Goal: Task Accomplishment & Management: Complete application form

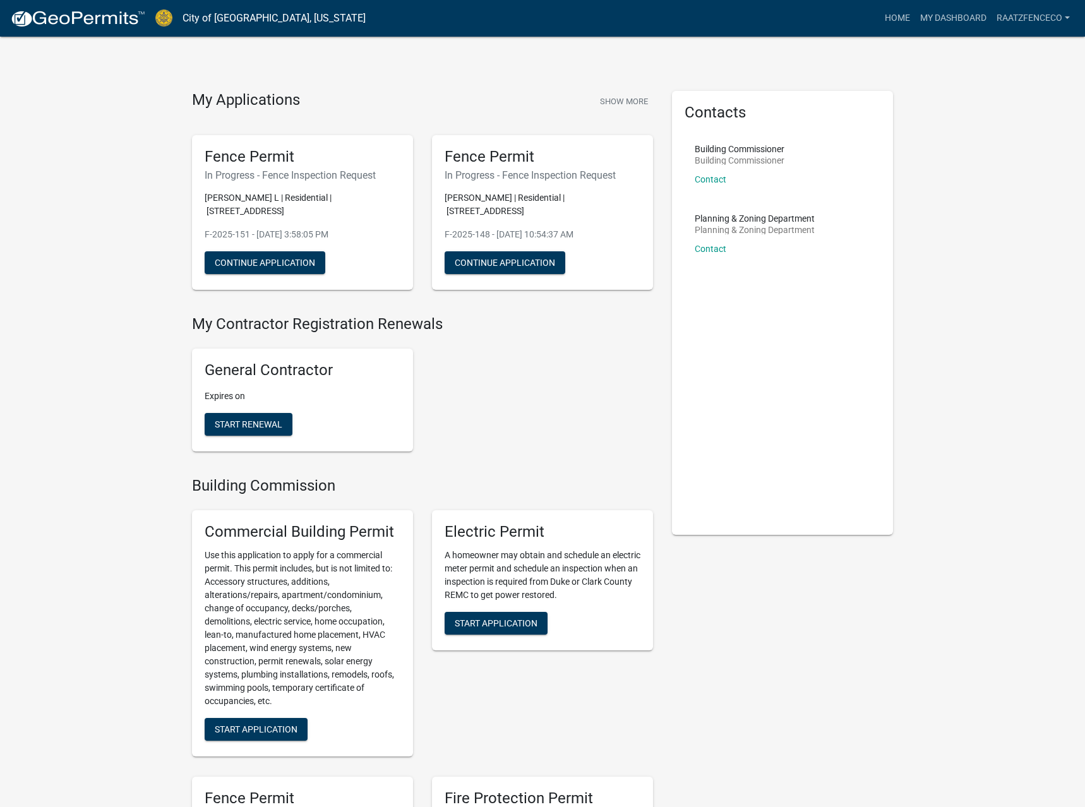
scroll to position [258, 0]
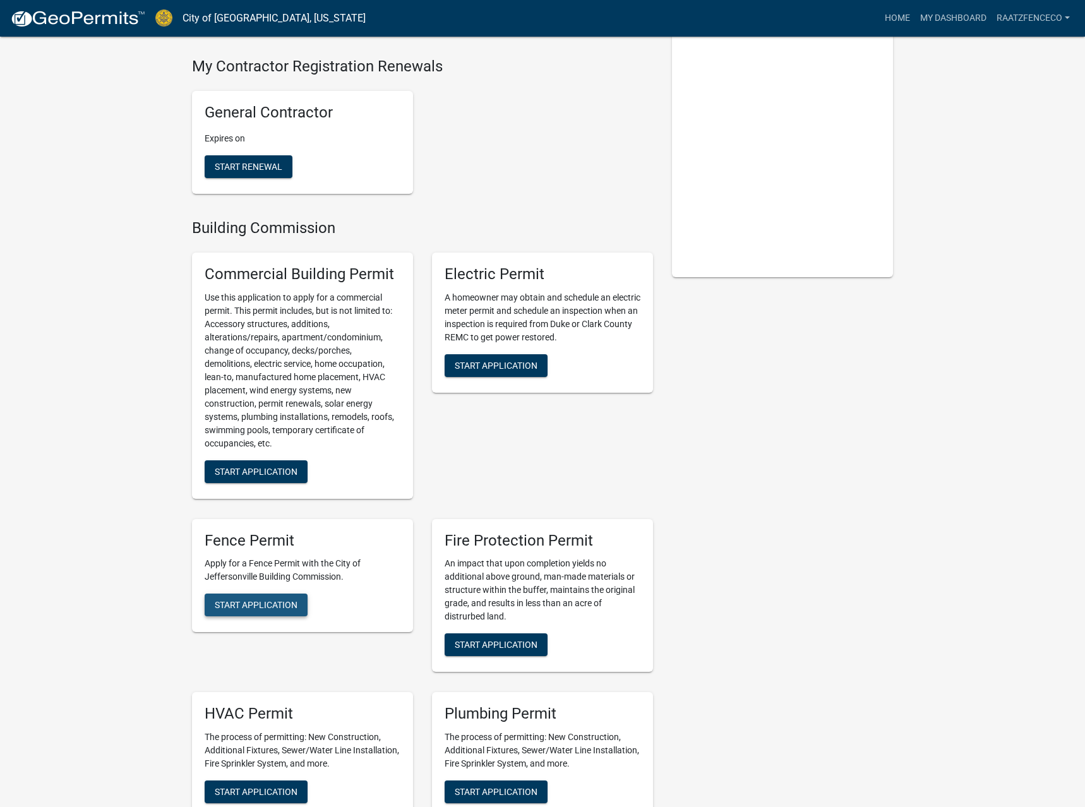
click at [244, 600] on span "Start Application" at bounding box center [256, 605] width 83 height 10
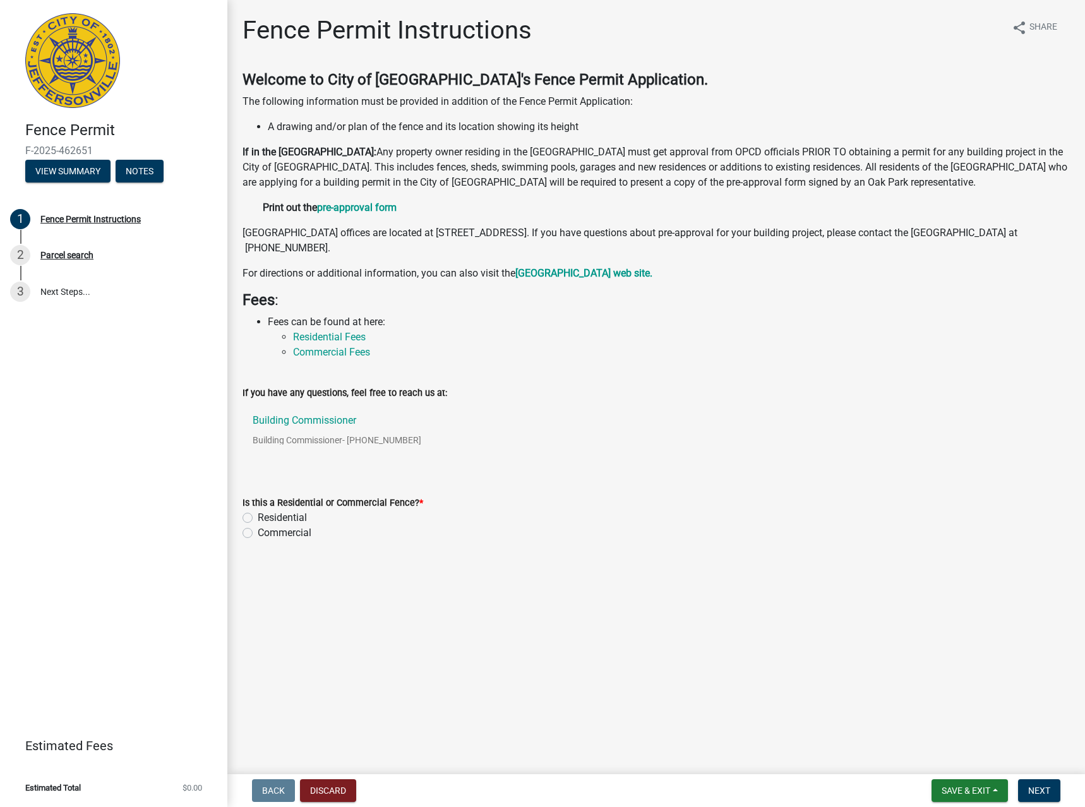
click at [291, 518] on label "Residential" at bounding box center [282, 517] width 49 height 15
click at [266, 518] on input "Residential" at bounding box center [262, 514] width 8 height 8
radio input "true"
click at [1053, 780] on button "Next" at bounding box center [1039, 790] width 42 height 23
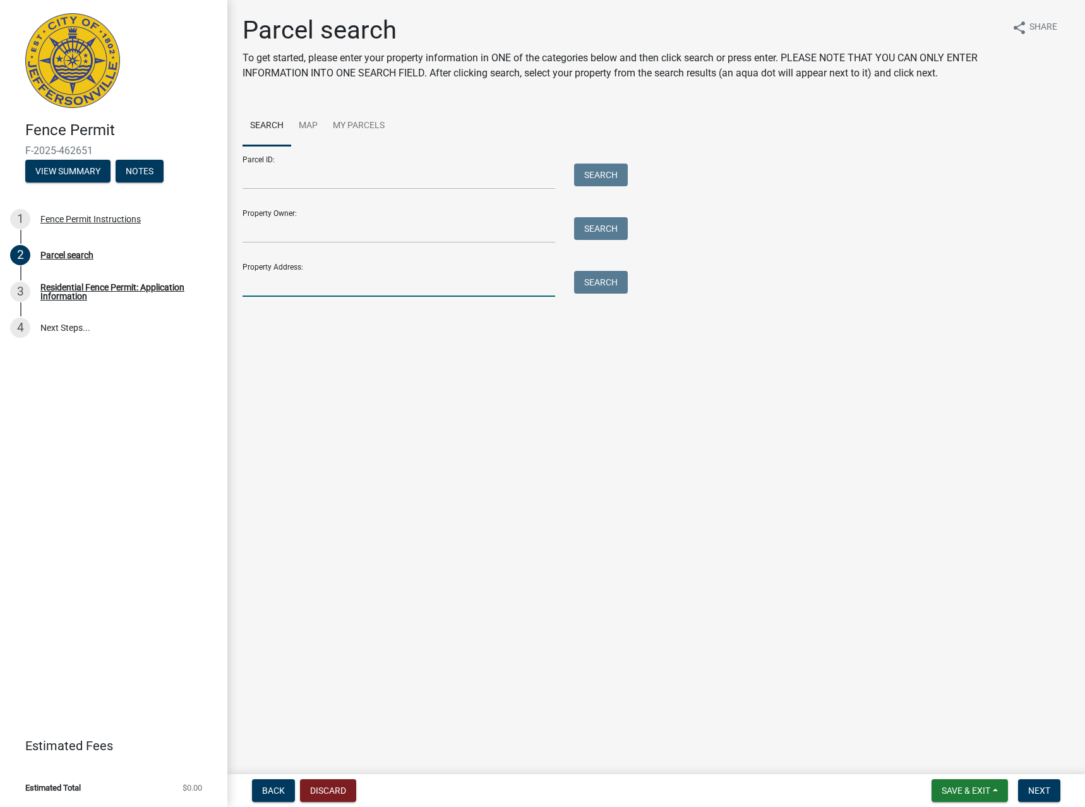
click at [330, 272] on input "Property Address:" at bounding box center [399, 284] width 313 height 26
type input "3611 SEI"
click at [635, 268] on div "Parcel ID: Search Property Owner: Search Property Address: 3611 SEI Search" at bounding box center [656, 221] width 827 height 151
click at [611, 285] on button "Search" at bounding box center [601, 282] width 54 height 23
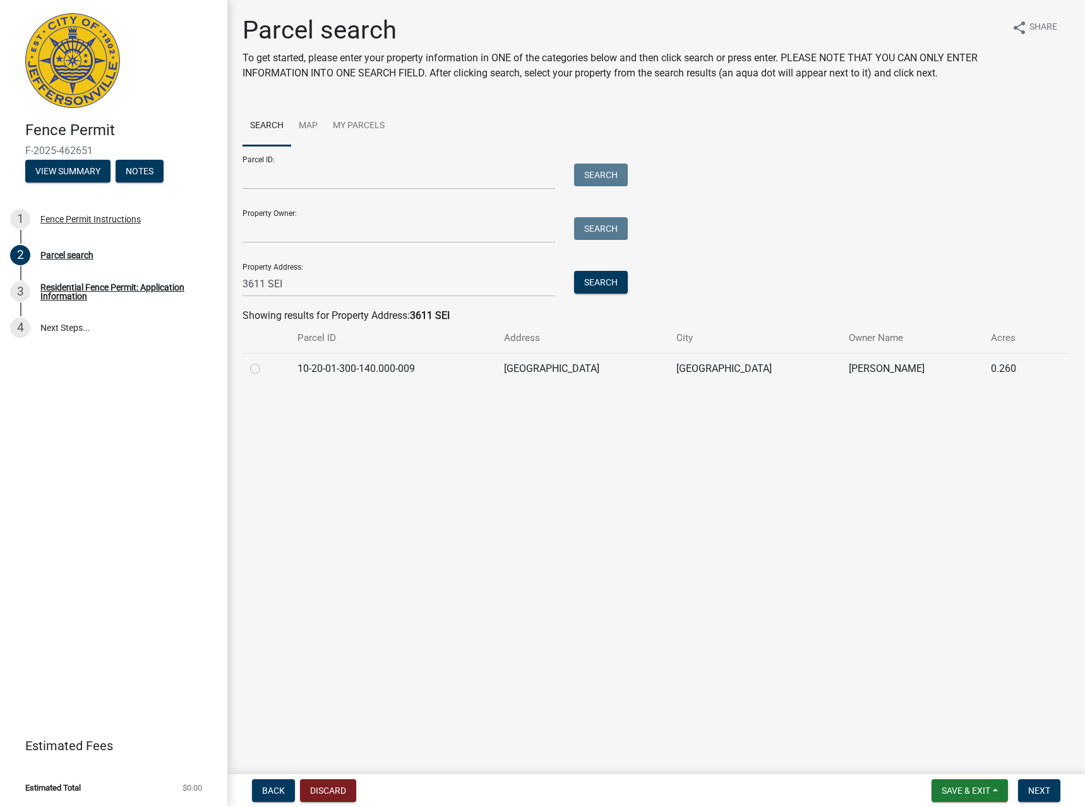
click at [265, 361] on label at bounding box center [265, 361] width 0 height 0
click at [265, 364] on input "radio" at bounding box center [269, 365] width 8 height 8
radio input "true"
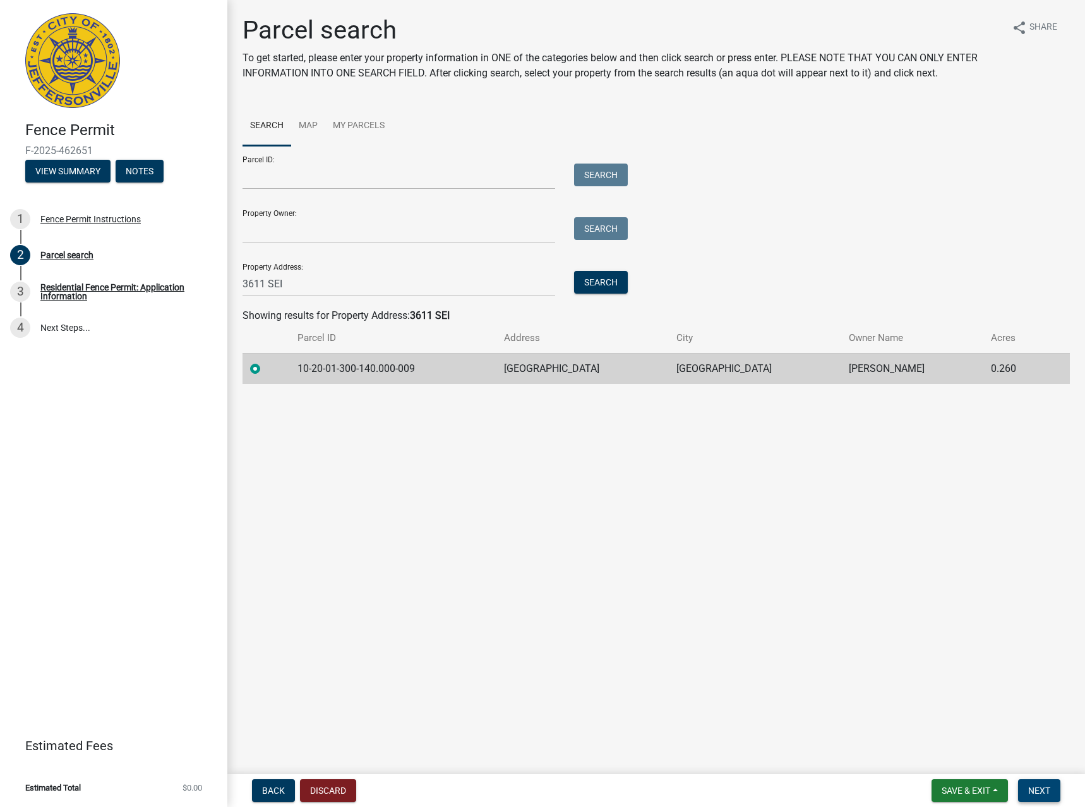
click at [1021, 784] on button "Next" at bounding box center [1039, 790] width 42 height 23
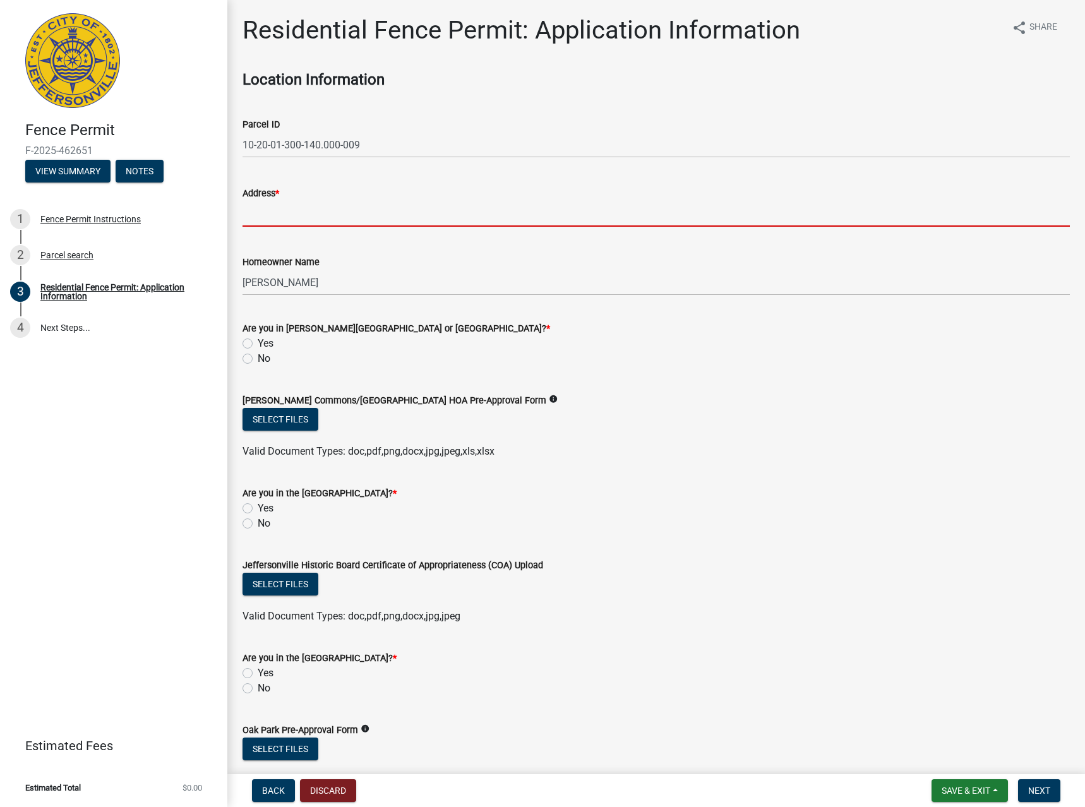
click at [287, 218] on input "Address *" at bounding box center [656, 214] width 827 height 26
type input "[GEOGRAPHIC_DATA]"
click at [258, 362] on label "No" at bounding box center [264, 358] width 13 height 15
click at [258, 359] on input "No" at bounding box center [262, 355] width 8 height 8
radio input "true"
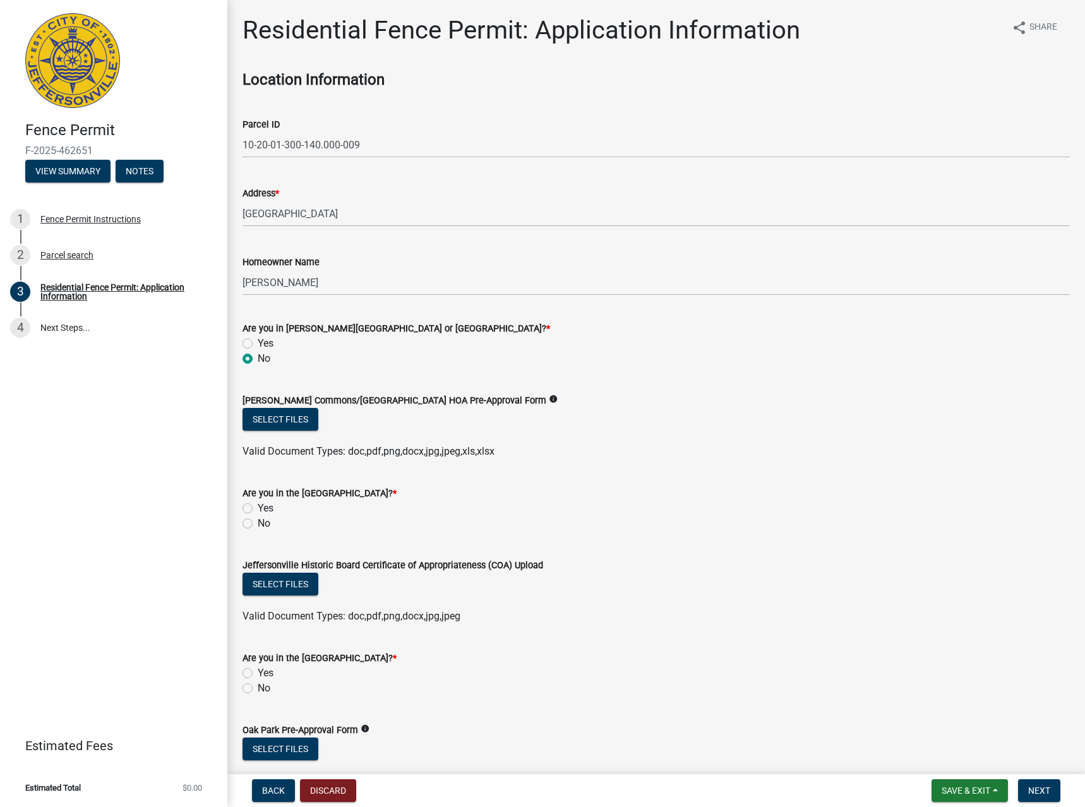
click at [257, 519] on div "No" at bounding box center [656, 523] width 827 height 15
click at [247, 529] on div "No" at bounding box center [656, 523] width 827 height 15
click at [258, 525] on label "No" at bounding box center [264, 523] width 13 height 15
click at [258, 524] on input "No" at bounding box center [262, 520] width 8 height 8
radio input "true"
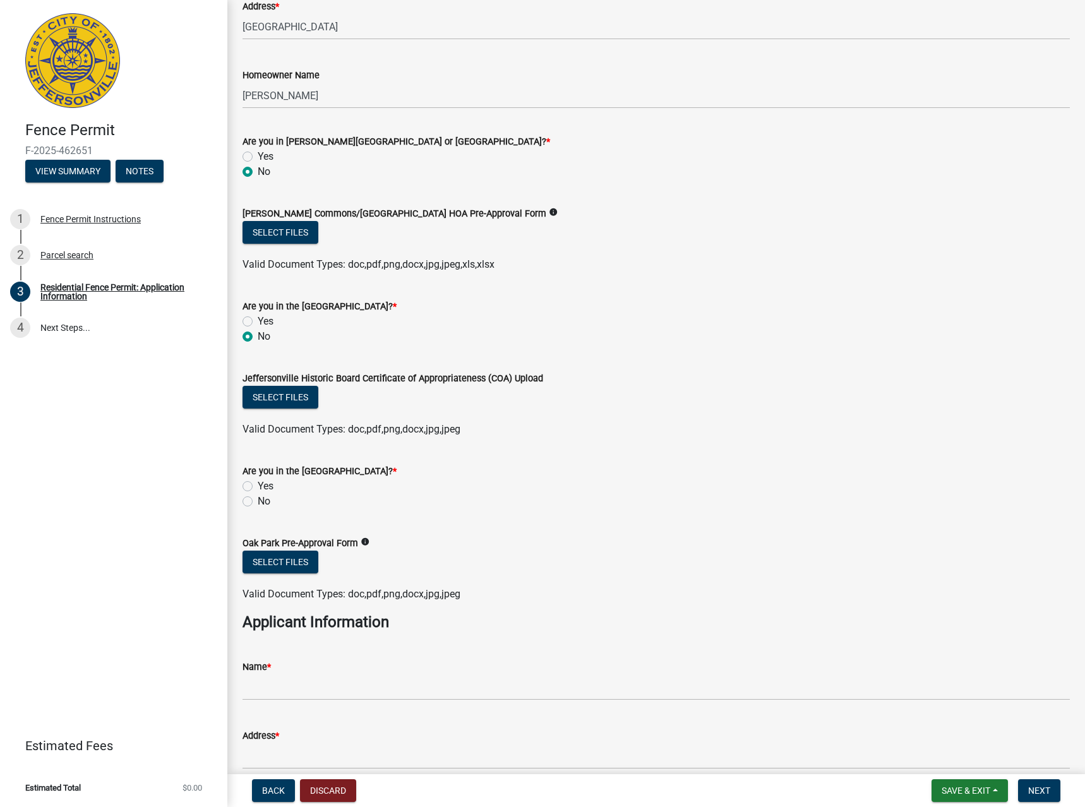
scroll to position [216, 0]
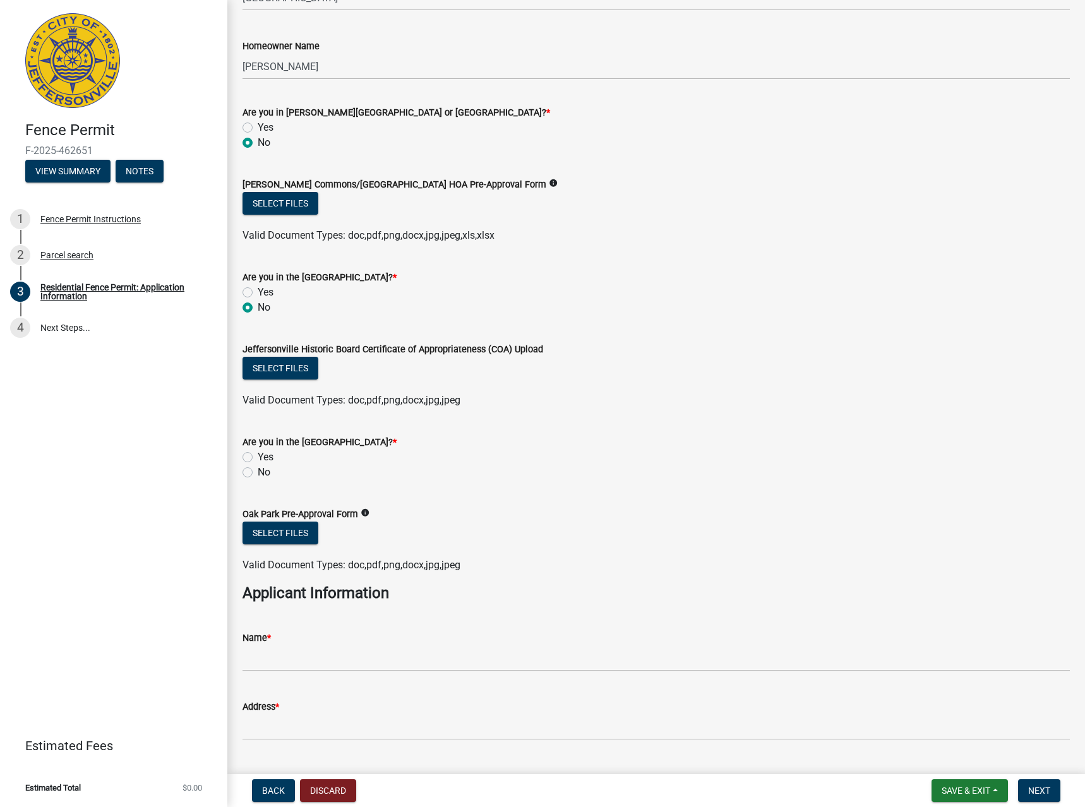
click at [258, 472] on label "No" at bounding box center [264, 472] width 13 height 15
click at [258, 472] on input "No" at bounding box center [262, 469] width 8 height 8
radio input "true"
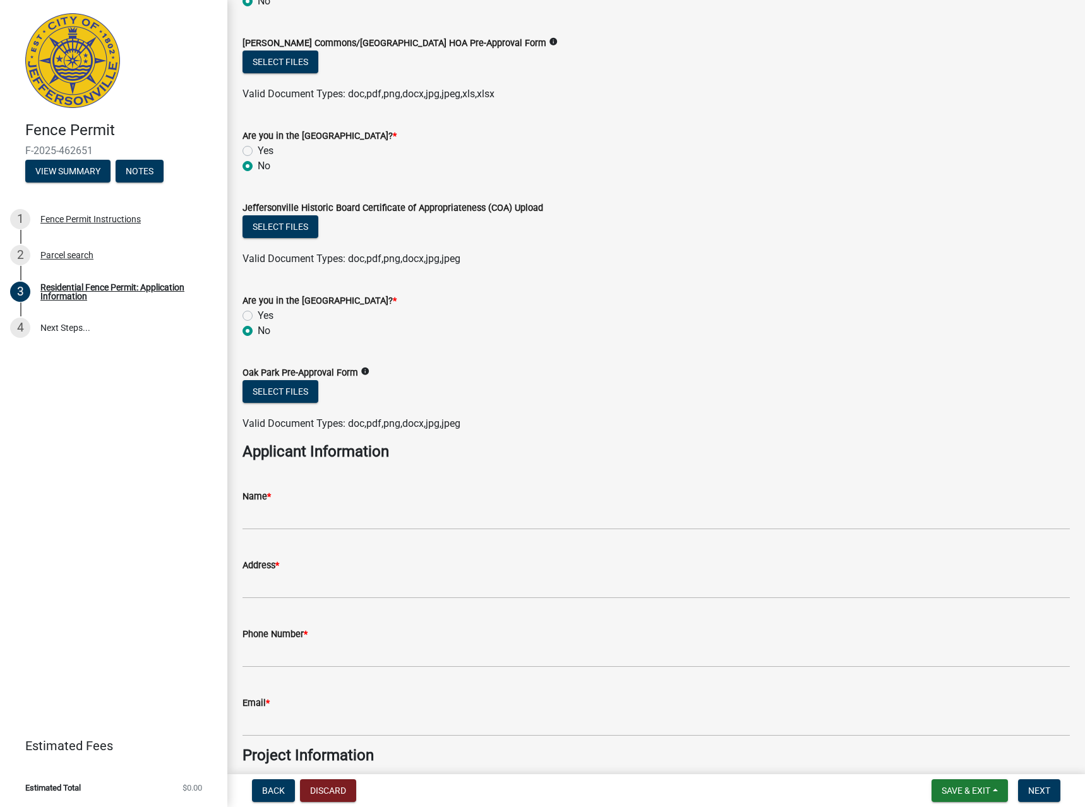
scroll to position [432, 0]
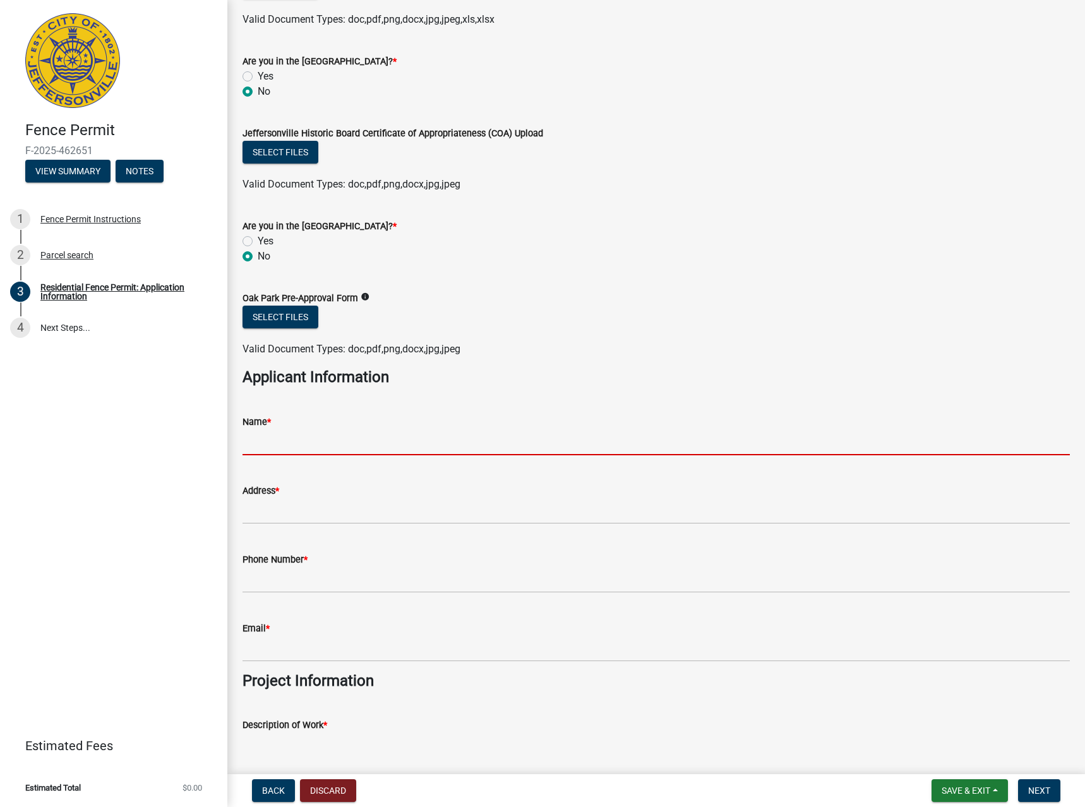
click at [332, 445] on input "Name *" at bounding box center [656, 442] width 827 height 26
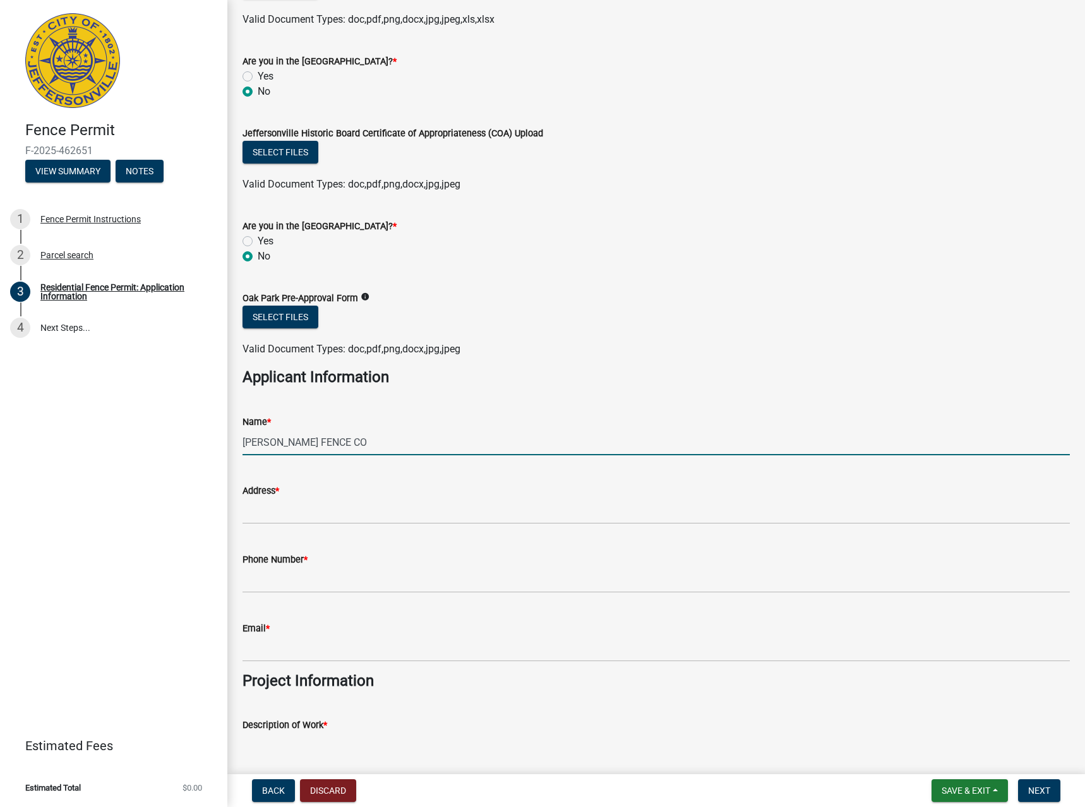
type input "[PERSON_NAME] FENCE CO"
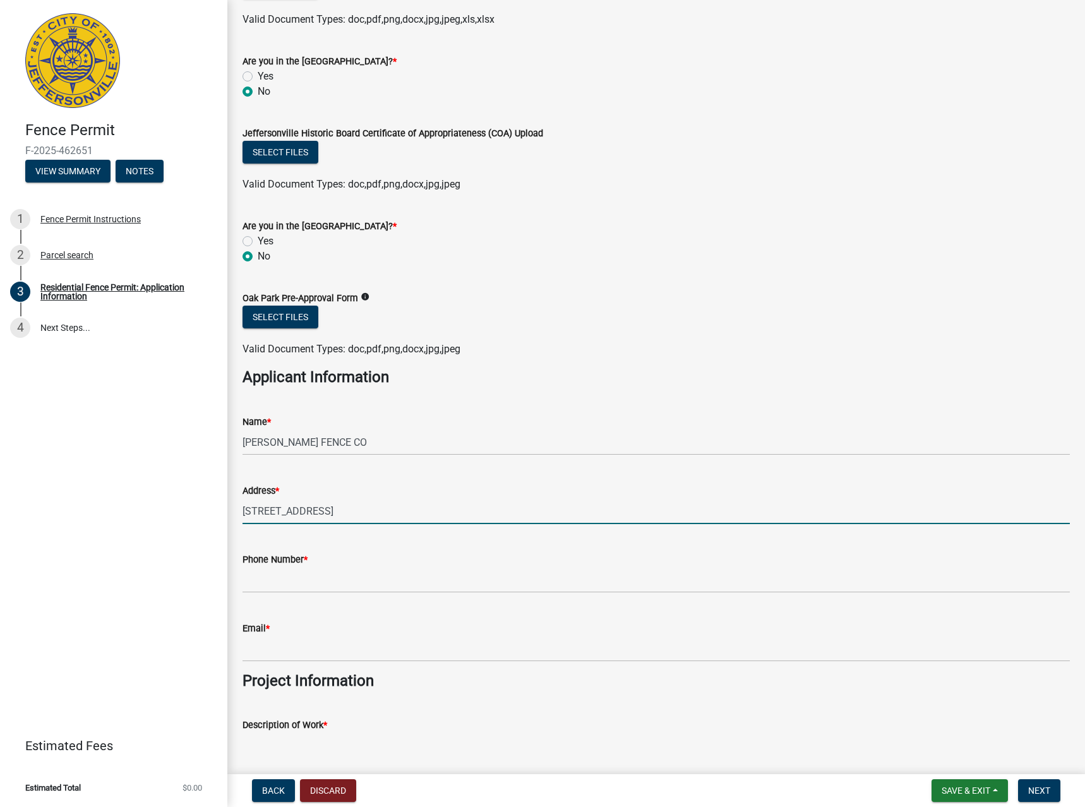
type input "[STREET_ADDRESS]"
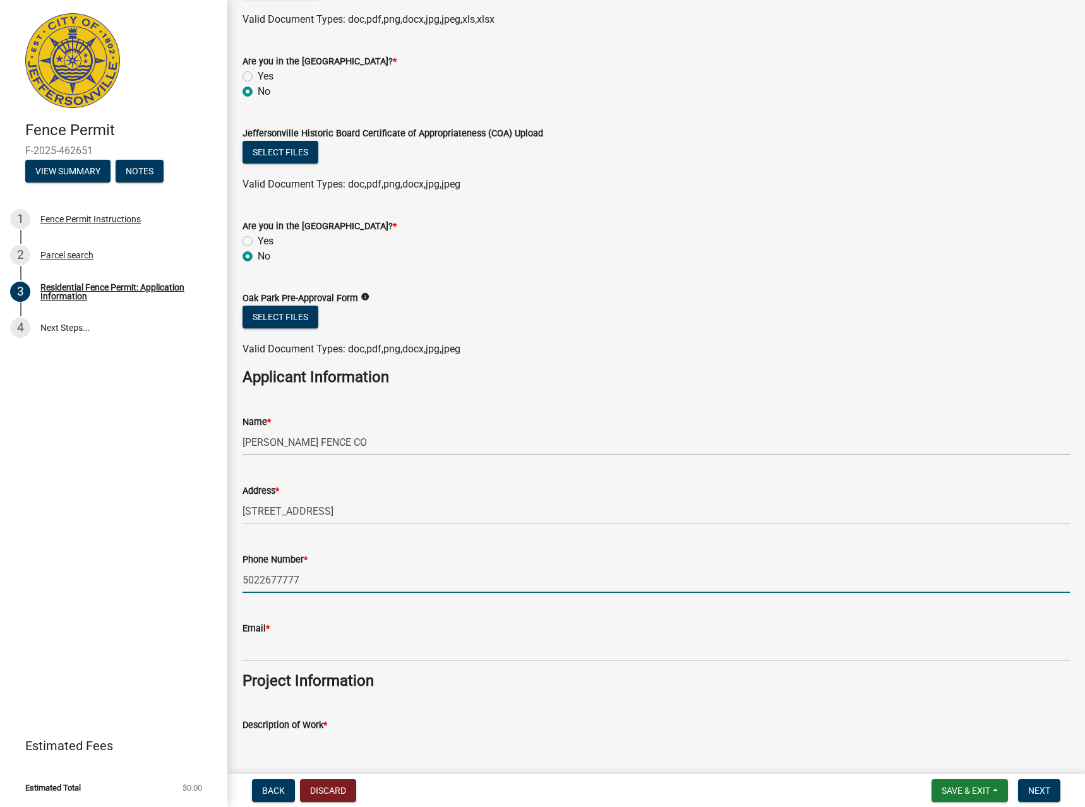
type input "5022677777"
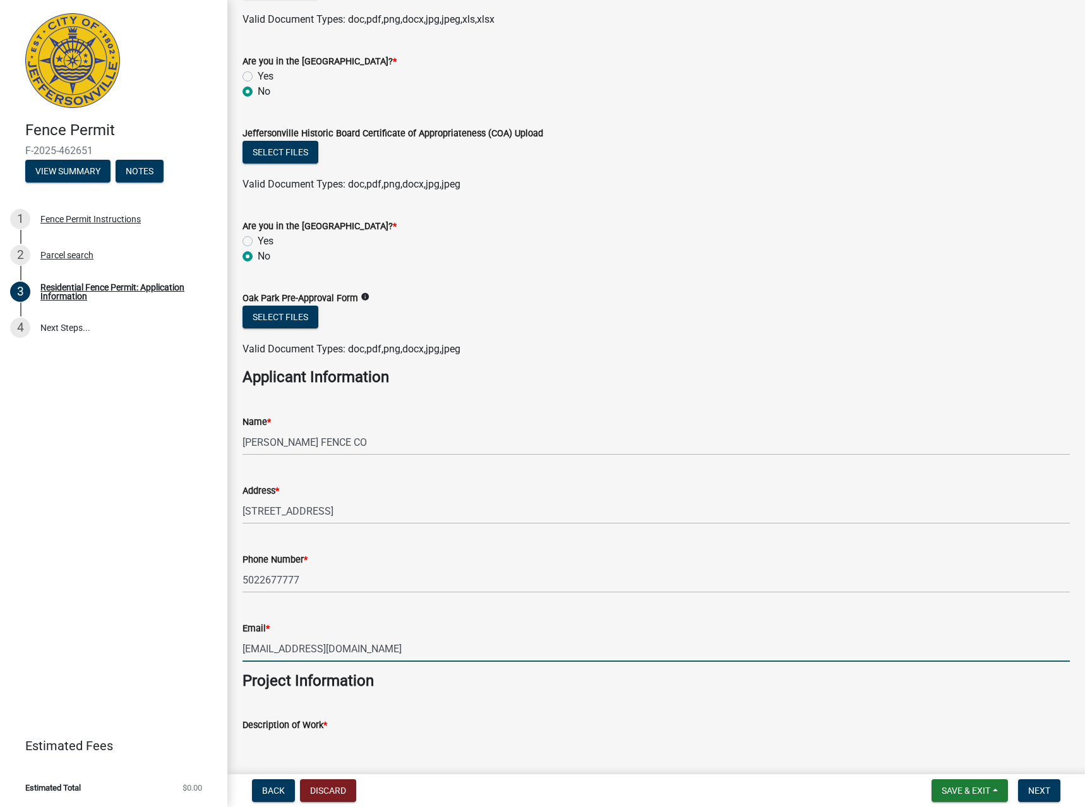
type input "[EMAIL_ADDRESS][DOMAIN_NAME]"
type textarea "INSTALL FENCE"
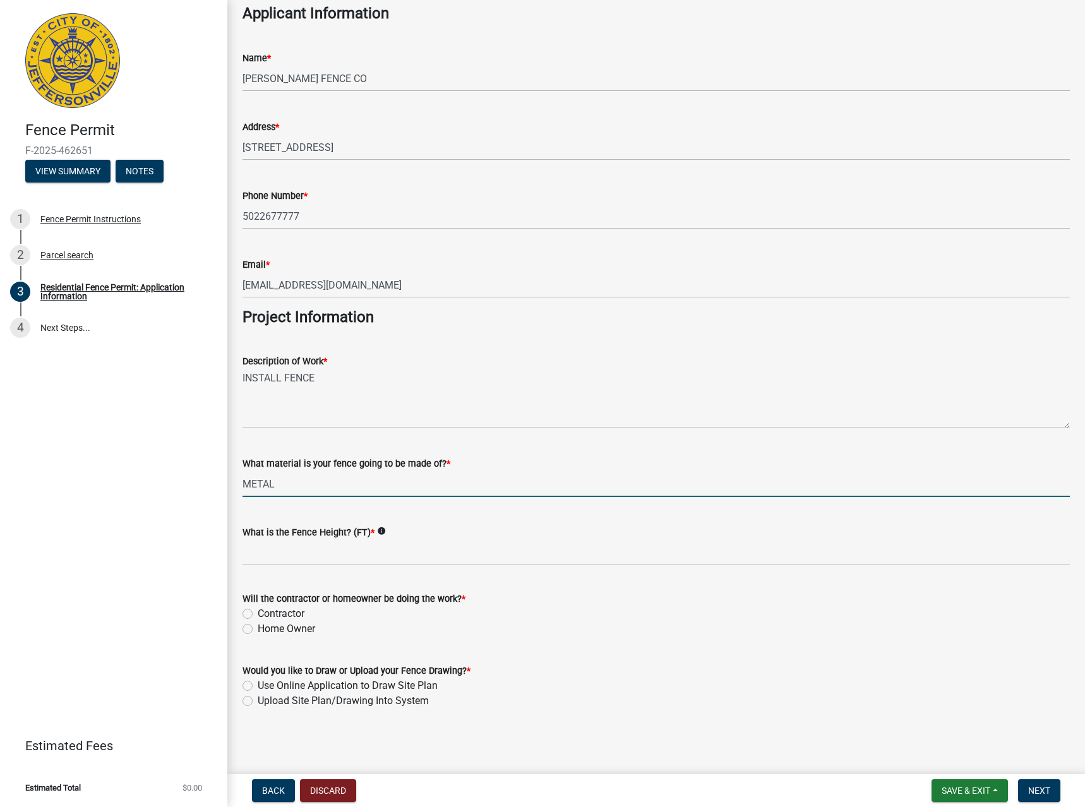
type input "METAL"
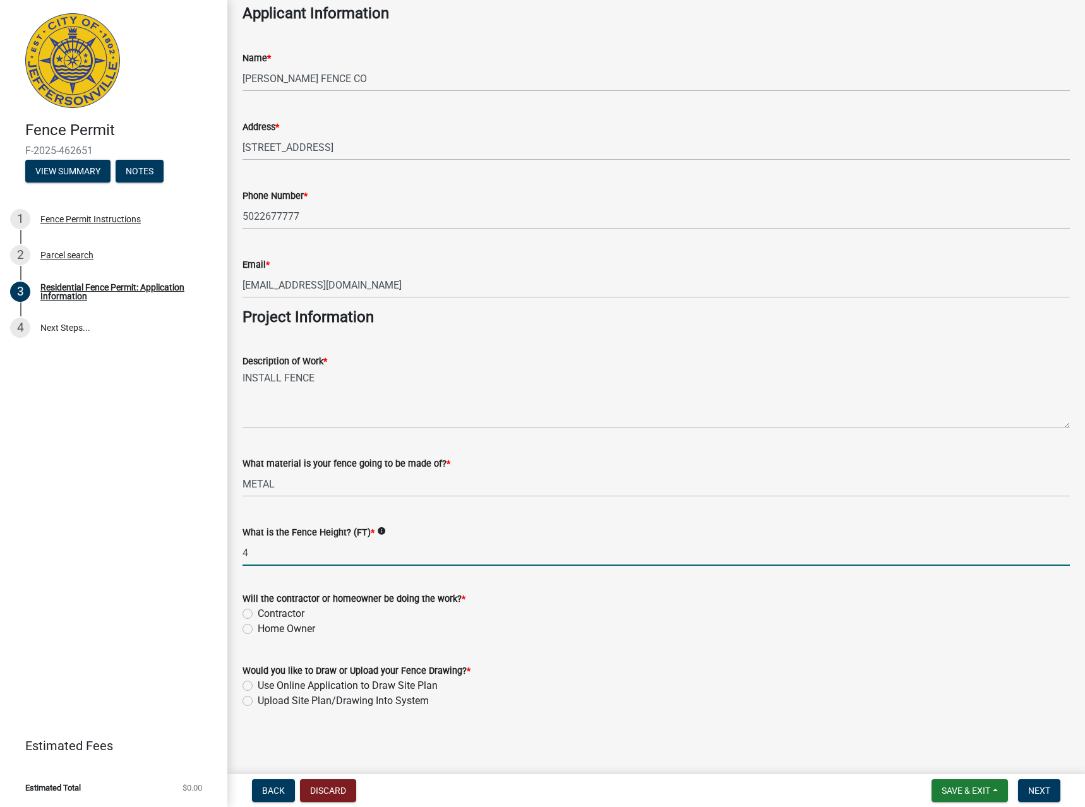
type input "4"
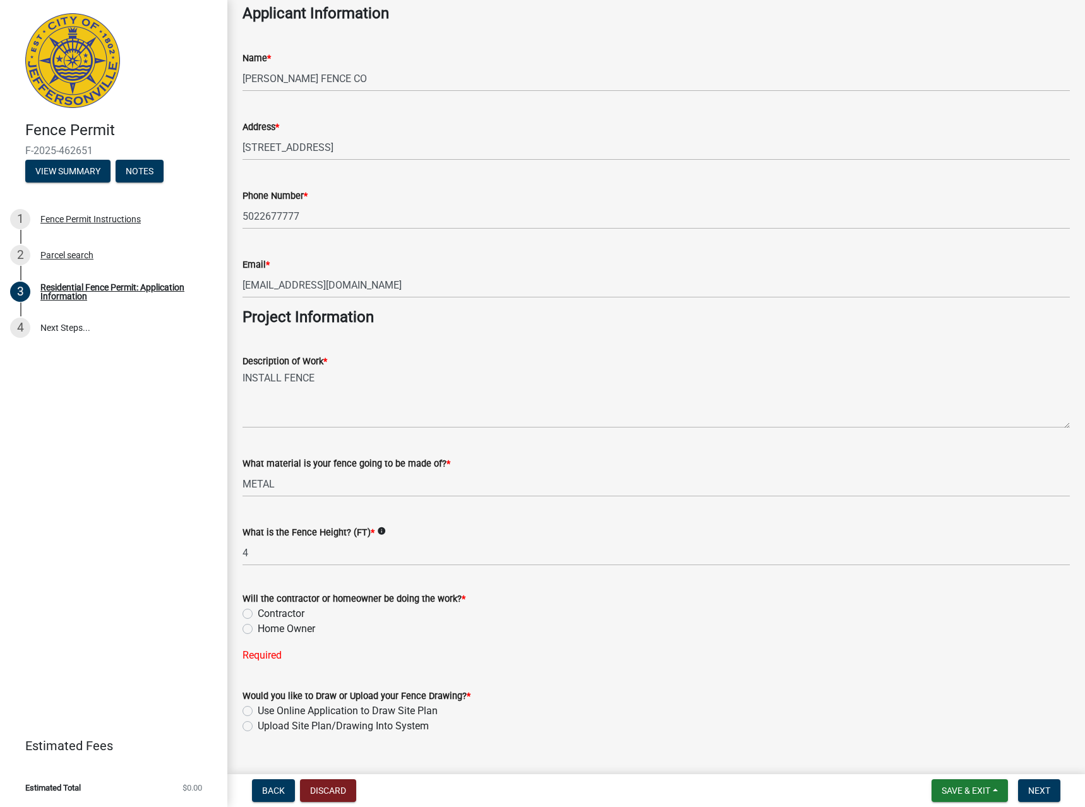
click at [261, 620] on label "Contractor" at bounding box center [281, 613] width 47 height 15
click at [261, 615] on input "Contractor" at bounding box center [262, 610] width 8 height 8
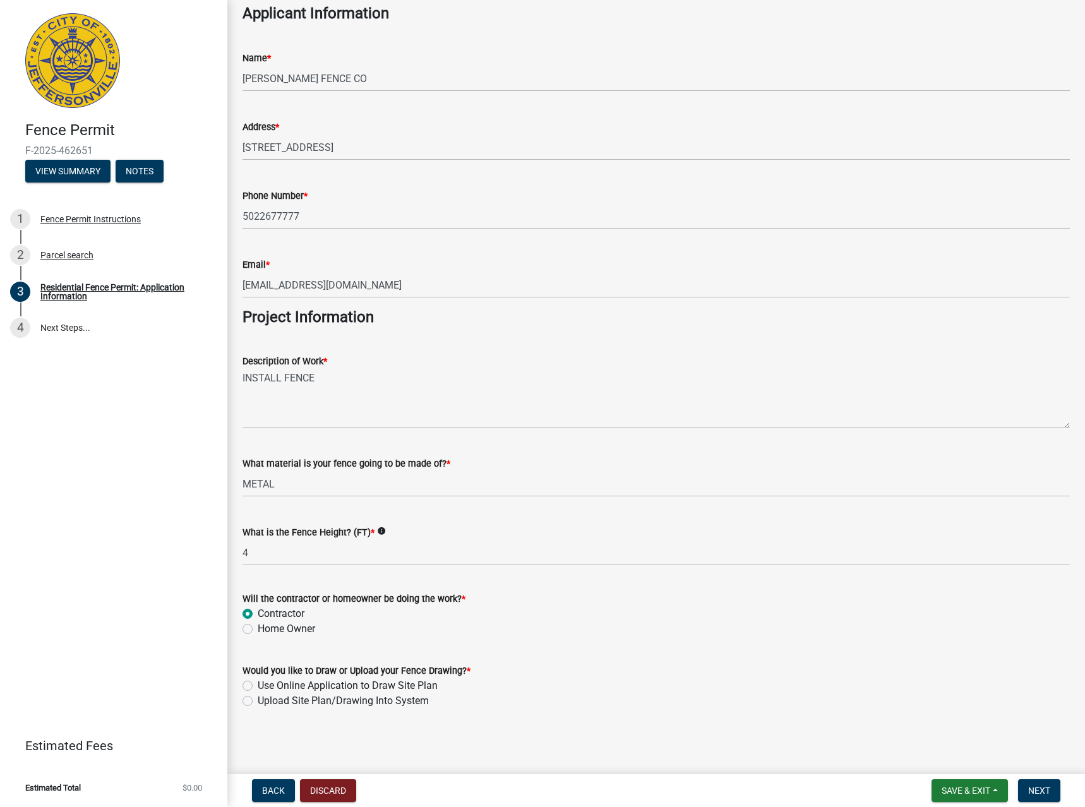
radio input "true"
click at [311, 701] on label "Upload Site Plan/Drawing Into System" at bounding box center [343, 700] width 171 height 15
click at [266, 701] on input "Upload Site Plan/Drawing Into System" at bounding box center [262, 697] width 8 height 8
radio input "true"
click at [1040, 791] on span "Next" at bounding box center [1039, 791] width 22 height 10
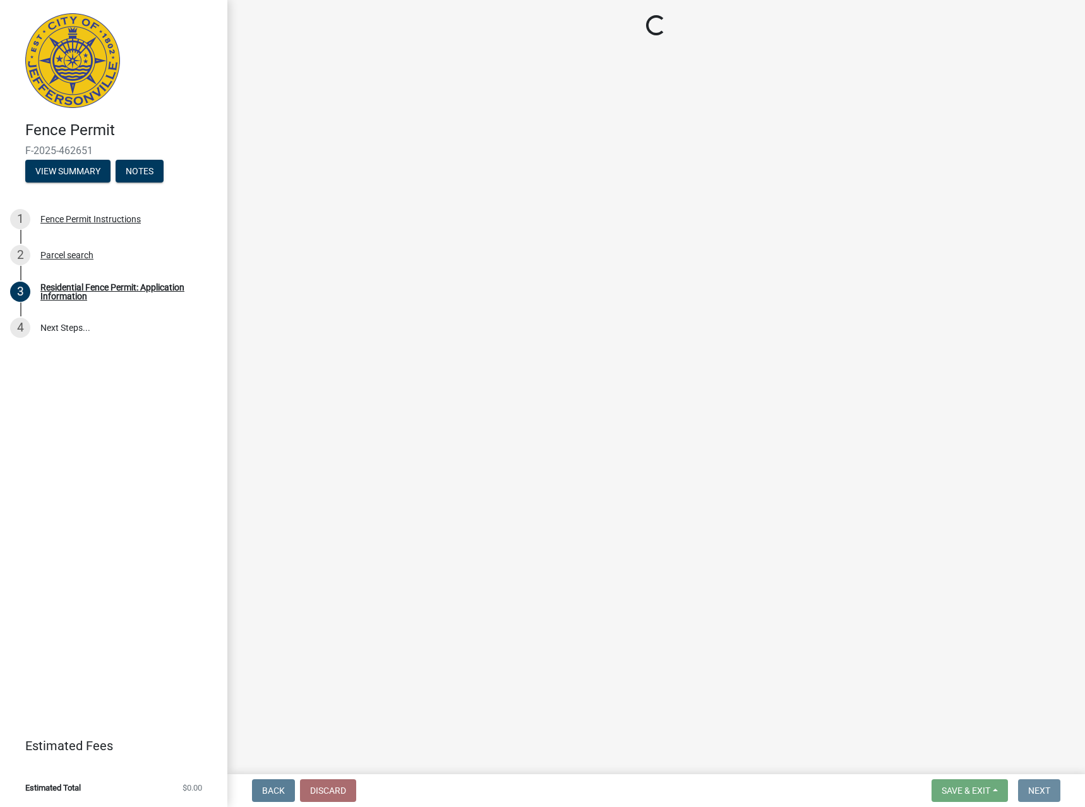
scroll to position [0, 0]
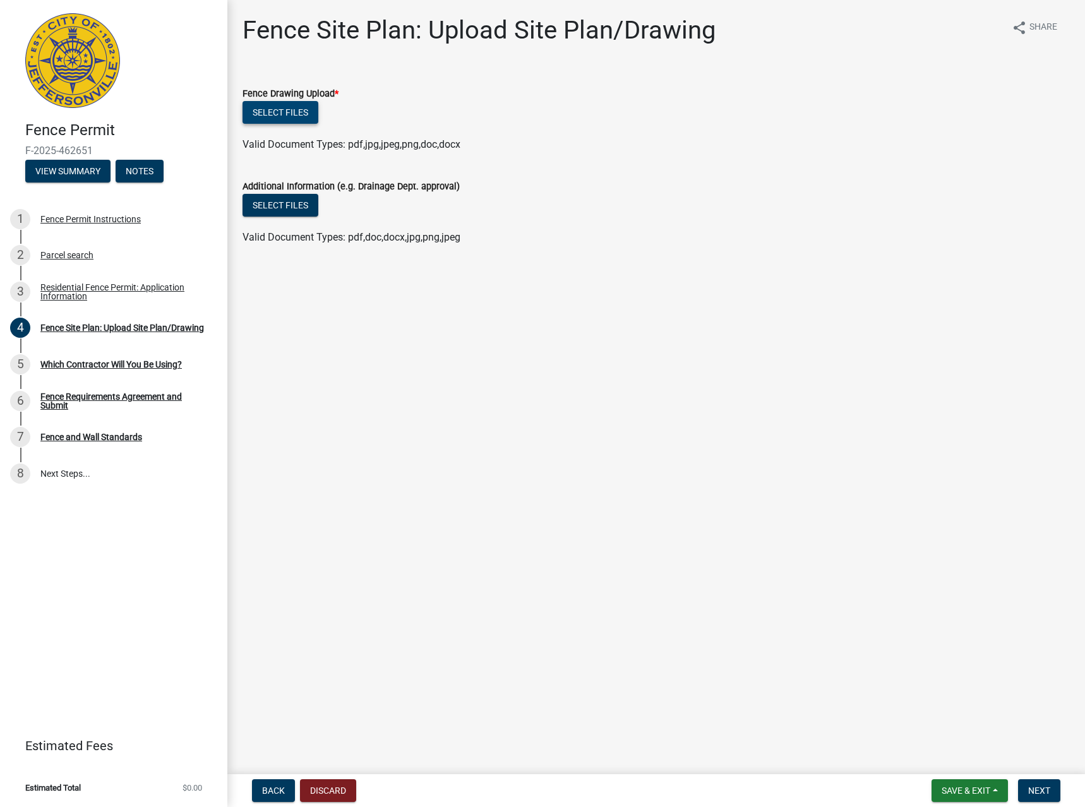
click at [257, 107] on button "Select files" at bounding box center [281, 112] width 76 height 23
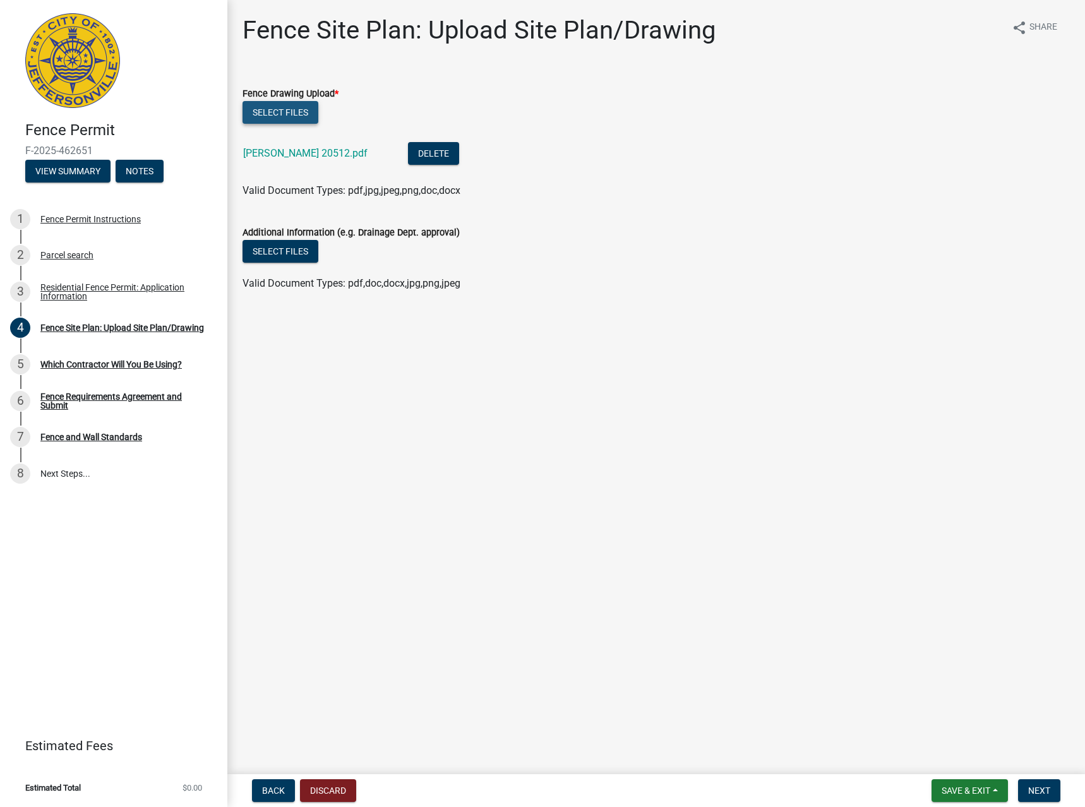
click at [299, 107] on button "Select files" at bounding box center [281, 112] width 76 height 23
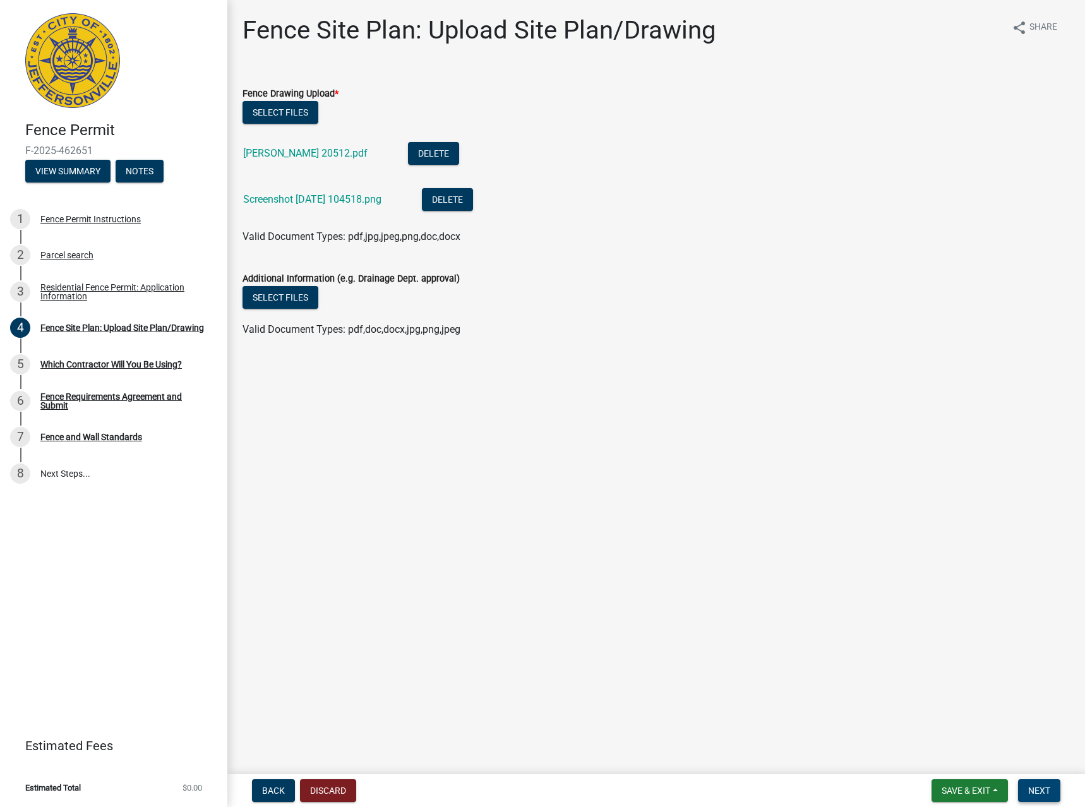
click at [1053, 786] on button "Next" at bounding box center [1039, 790] width 42 height 23
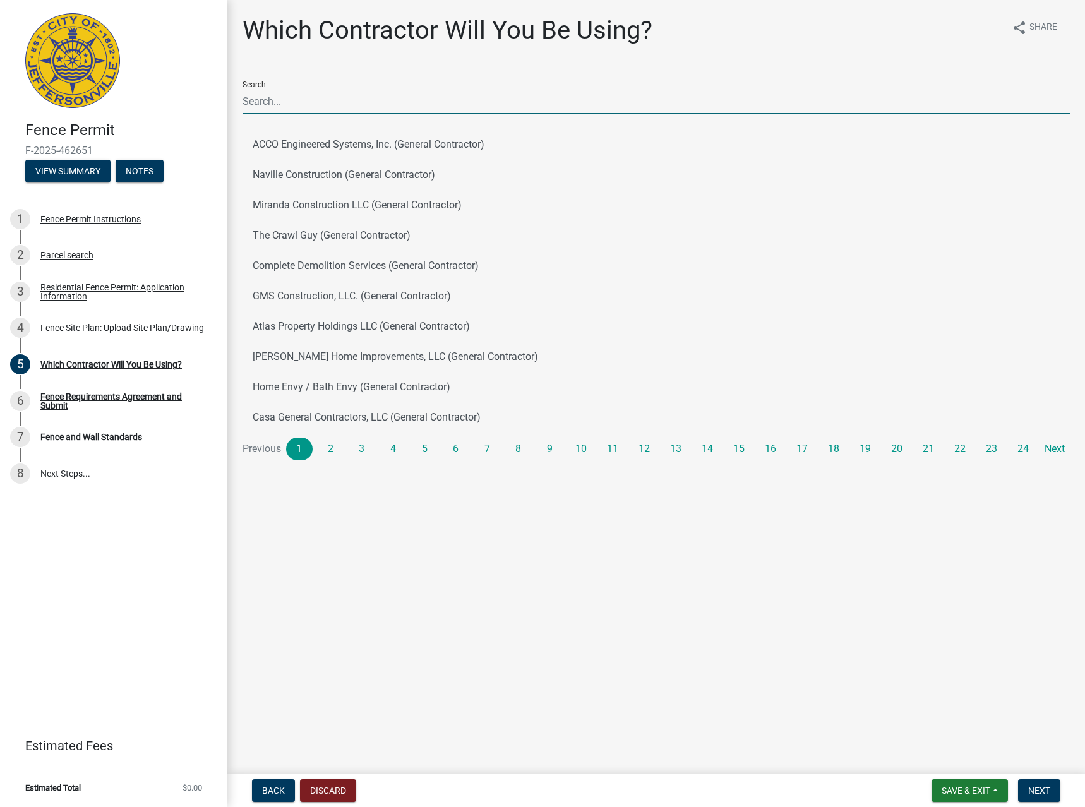
click at [429, 109] on input "Search" at bounding box center [656, 101] width 827 height 26
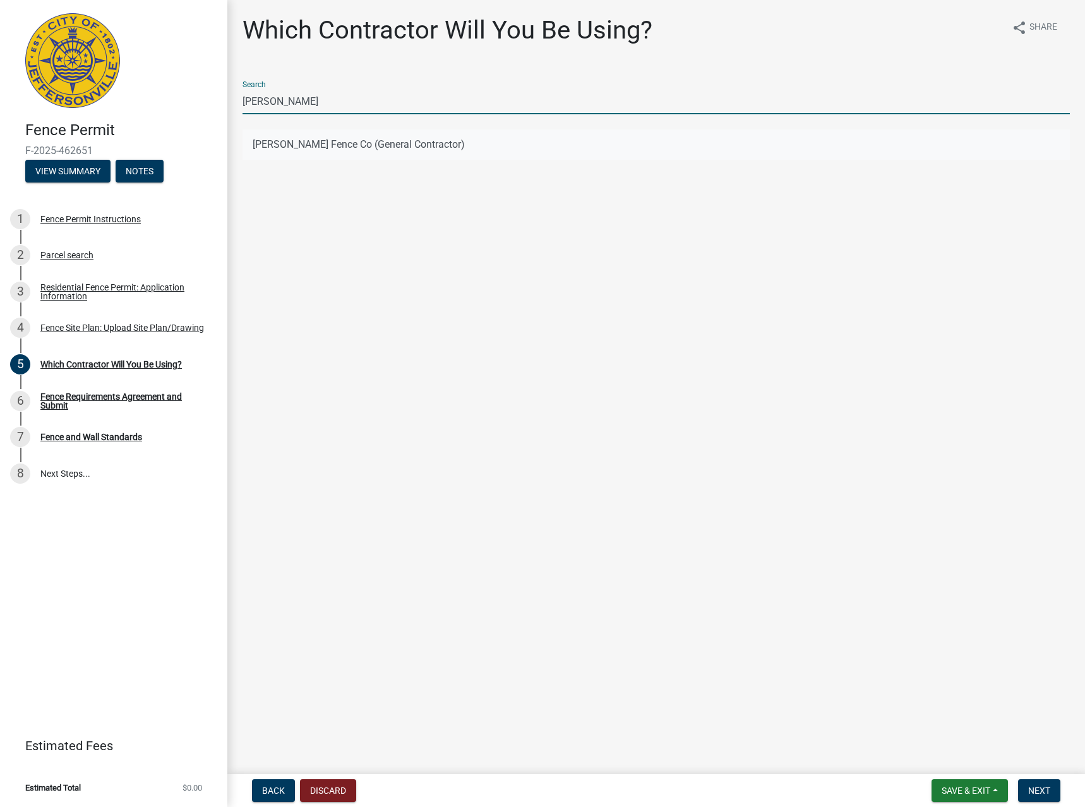
type input "[PERSON_NAME]"
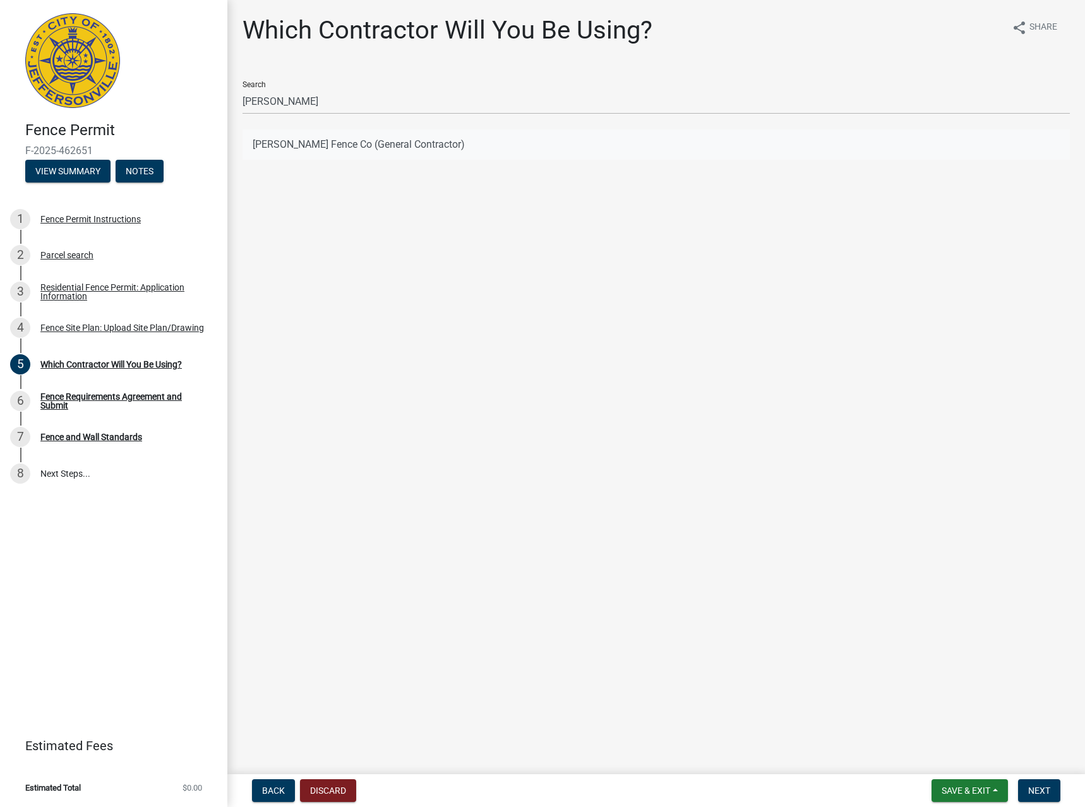
click at [376, 138] on button "[PERSON_NAME] Fence Co (General Contractor)" at bounding box center [656, 144] width 827 height 30
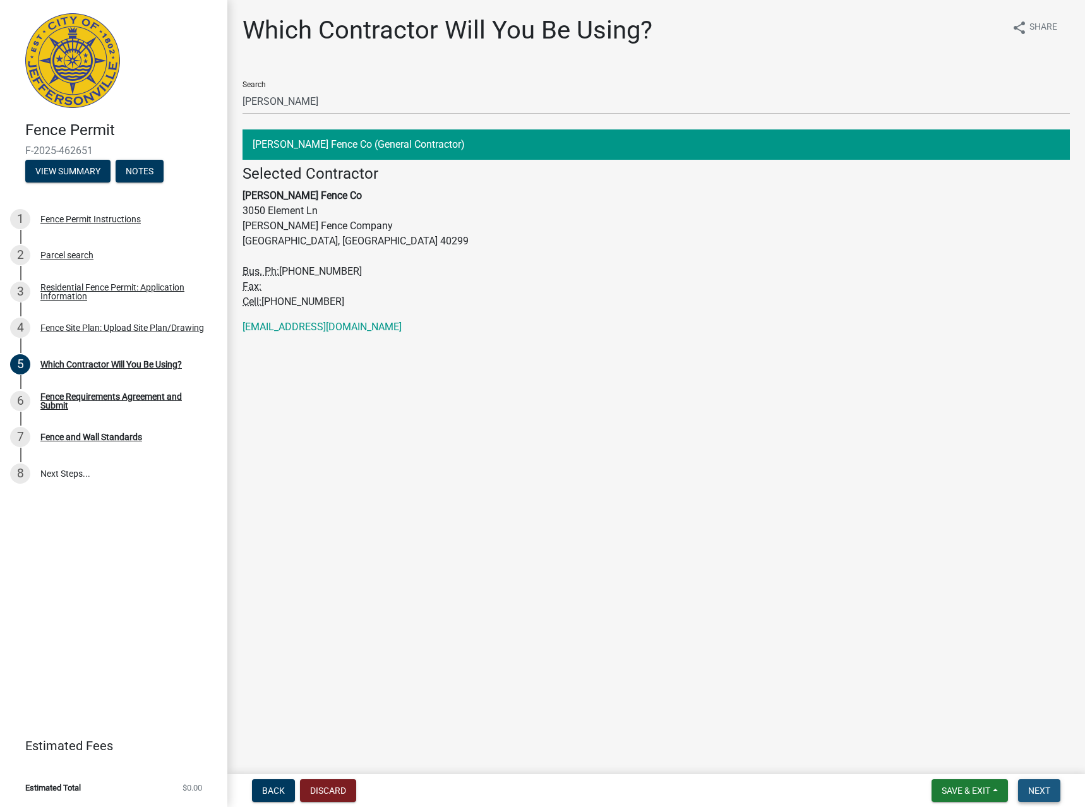
click at [1050, 780] on button "Next" at bounding box center [1039, 790] width 42 height 23
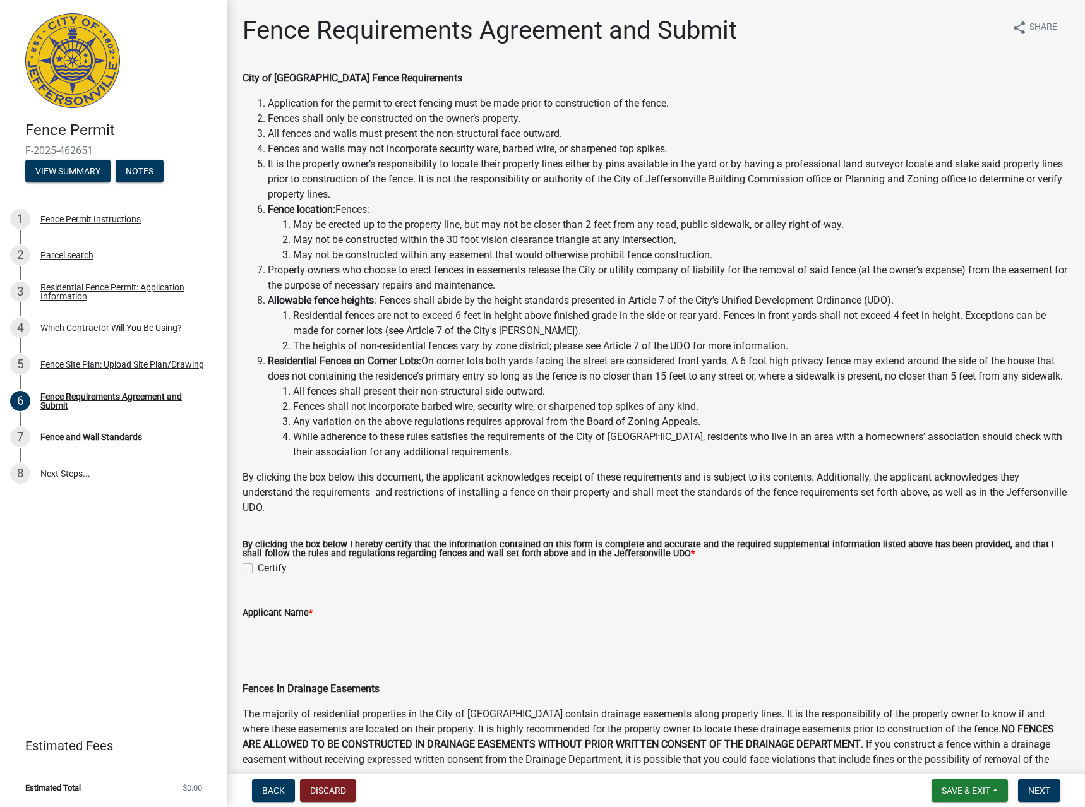
click at [266, 576] on label "Certify" at bounding box center [272, 568] width 29 height 15
click at [266, 569] on input "Certify" at bounding box center [262, 565] width 8 height 8
checkbox input "true"
click at [300, 618] on label "Applicant Name *" at bounding box center [278, 613] width 70 height 9
click at [300, 634] on input "Applicant Name *" at bounding box center [656, 633] width 827 height 26
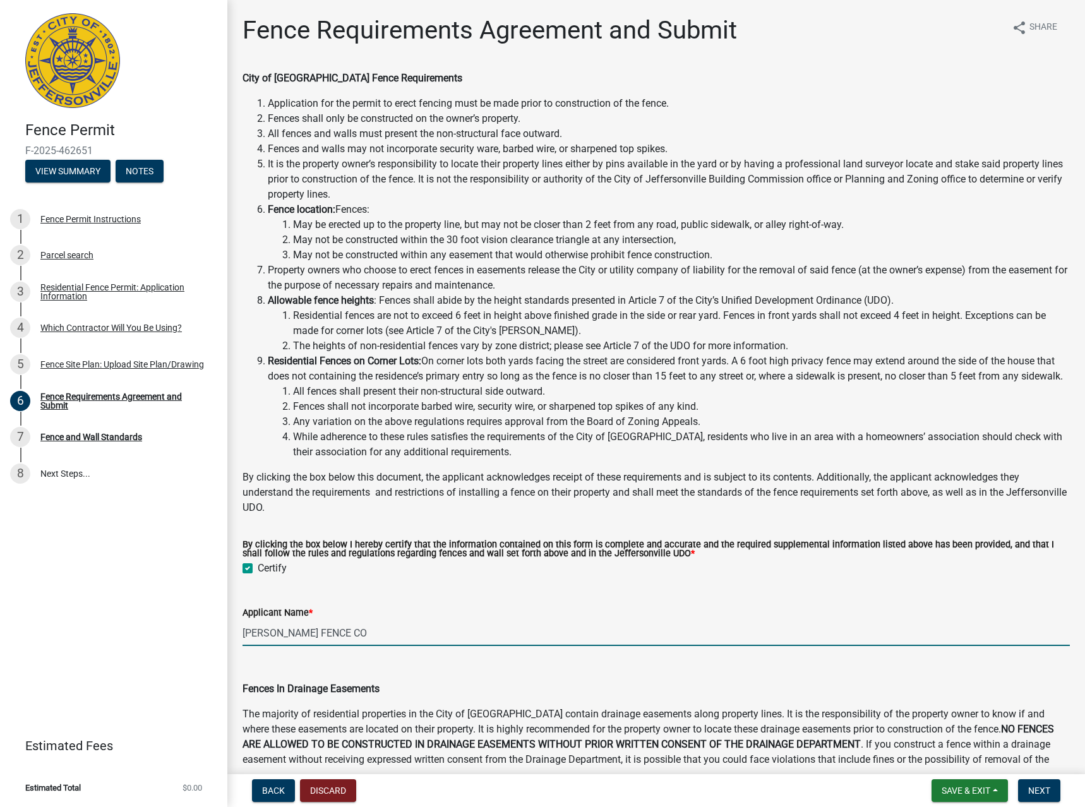
type input "[PERSON_NAME] FENCE CO"
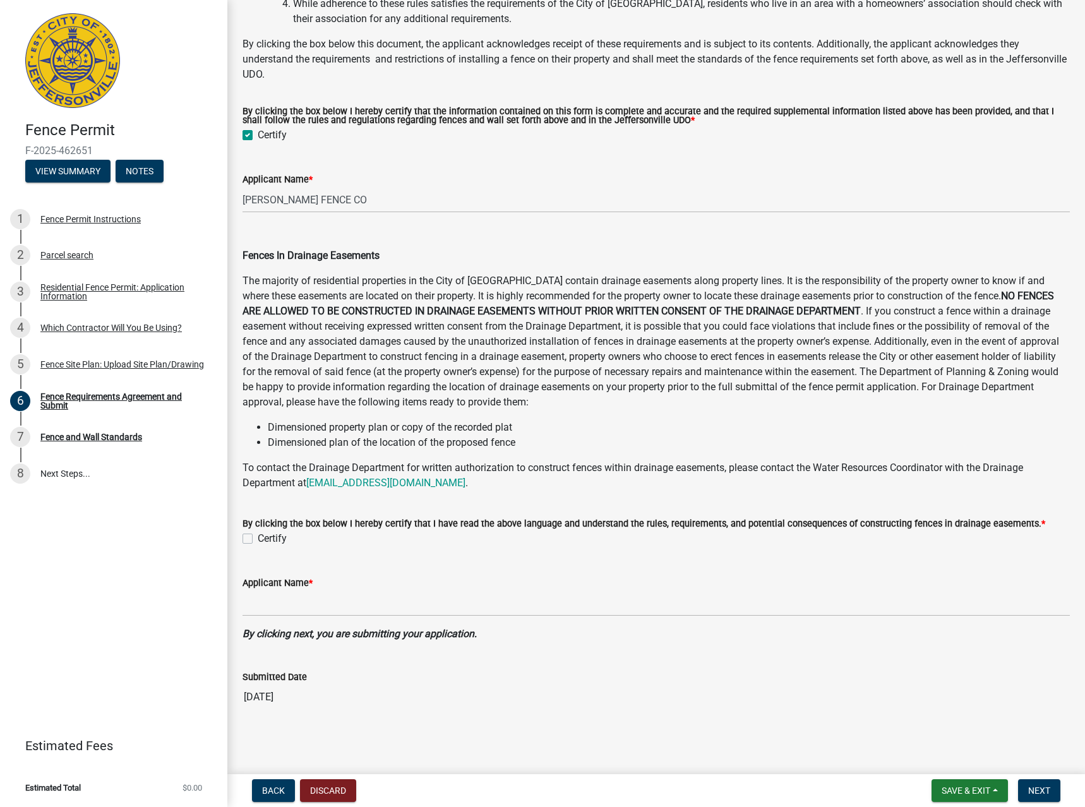
click at [258, 540] on label "Certify" at bounding box center [272, 538] width 29 height 15
click at [258, 539] on input "Certify" at bounding box center [262, 535] width 8 height 8
checkbox input "true"
click at [287, 606] on input "Applicant Name *" at bounding box center [656, 604] width 827 height 26
type input "[PERSON_NAME] FENCE CO"
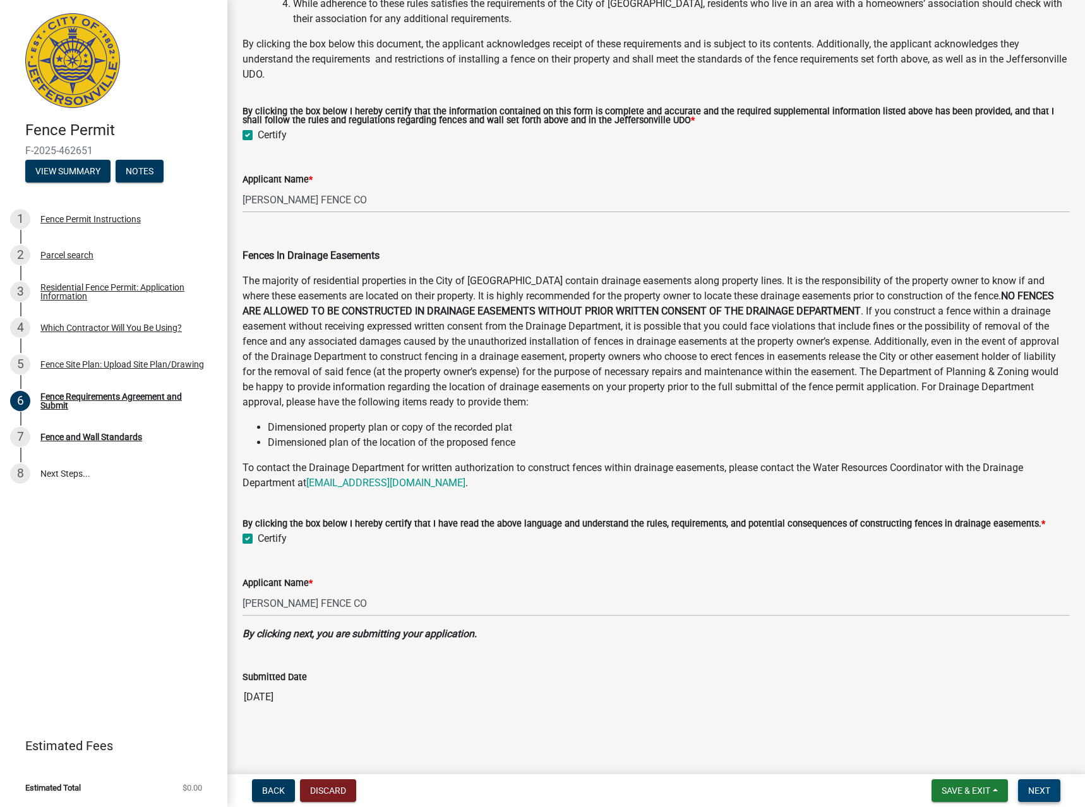
click at [1032, 784] on button "Next" at bounding box center [1039, 790] width 42 height 23
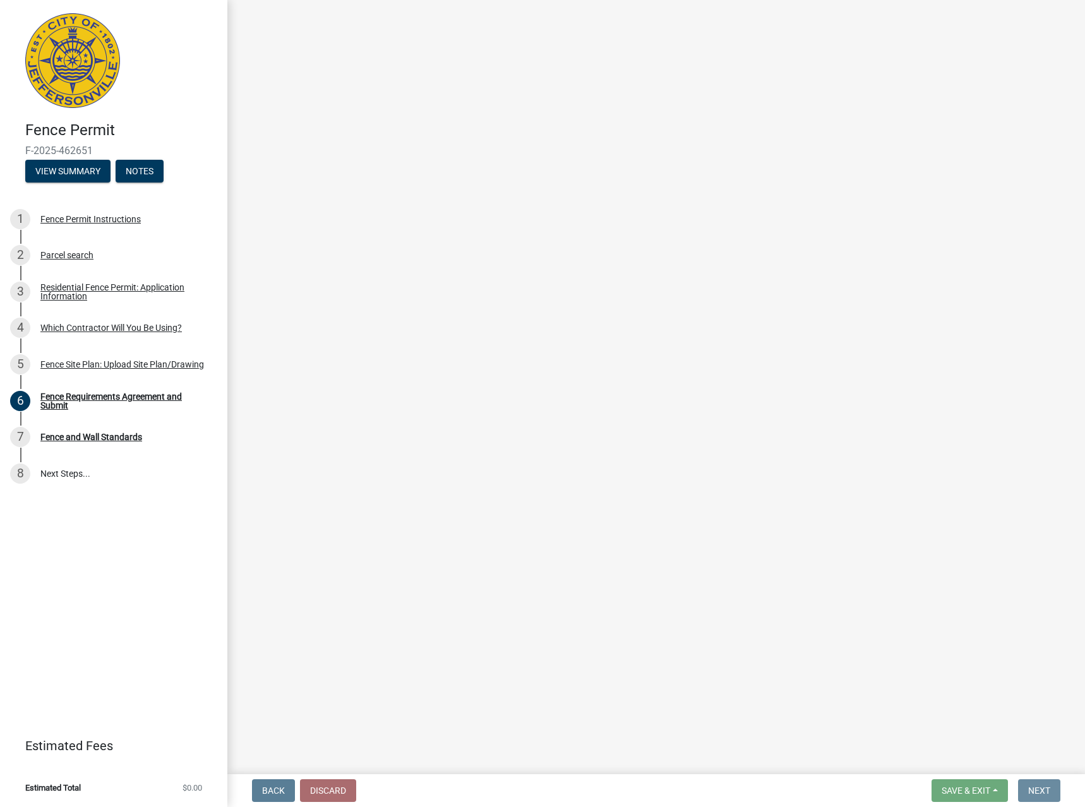
scroll to position [0, 0]
